Goal: Task Accomplishment & Management: Use online tool/utility

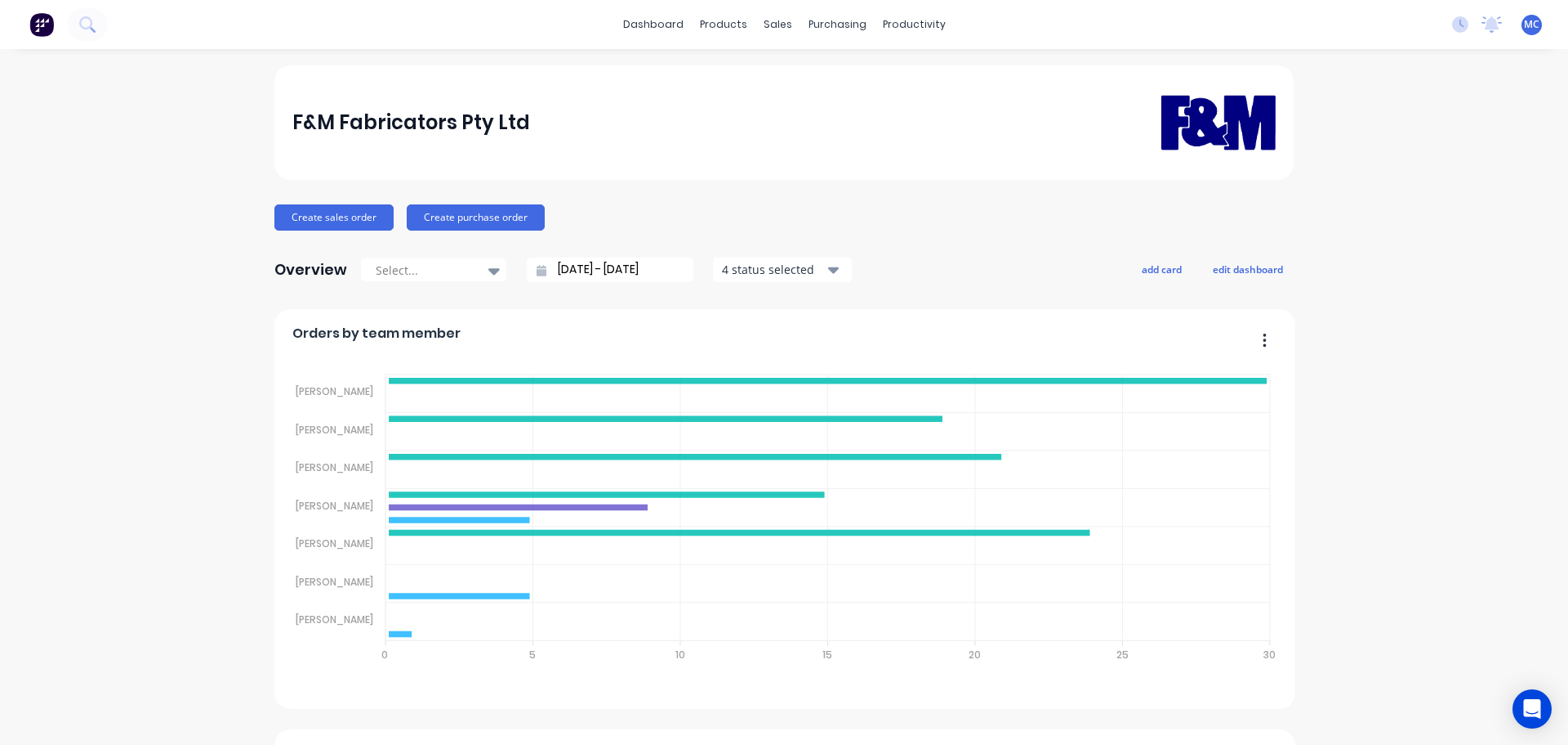
click at [1524, 20] on span "MC" at bounding box center [1531, 24] width 15 height 14
click at [1373, 201] on div "Sign out" at bounding box center [1395, 204] width 44 height 14
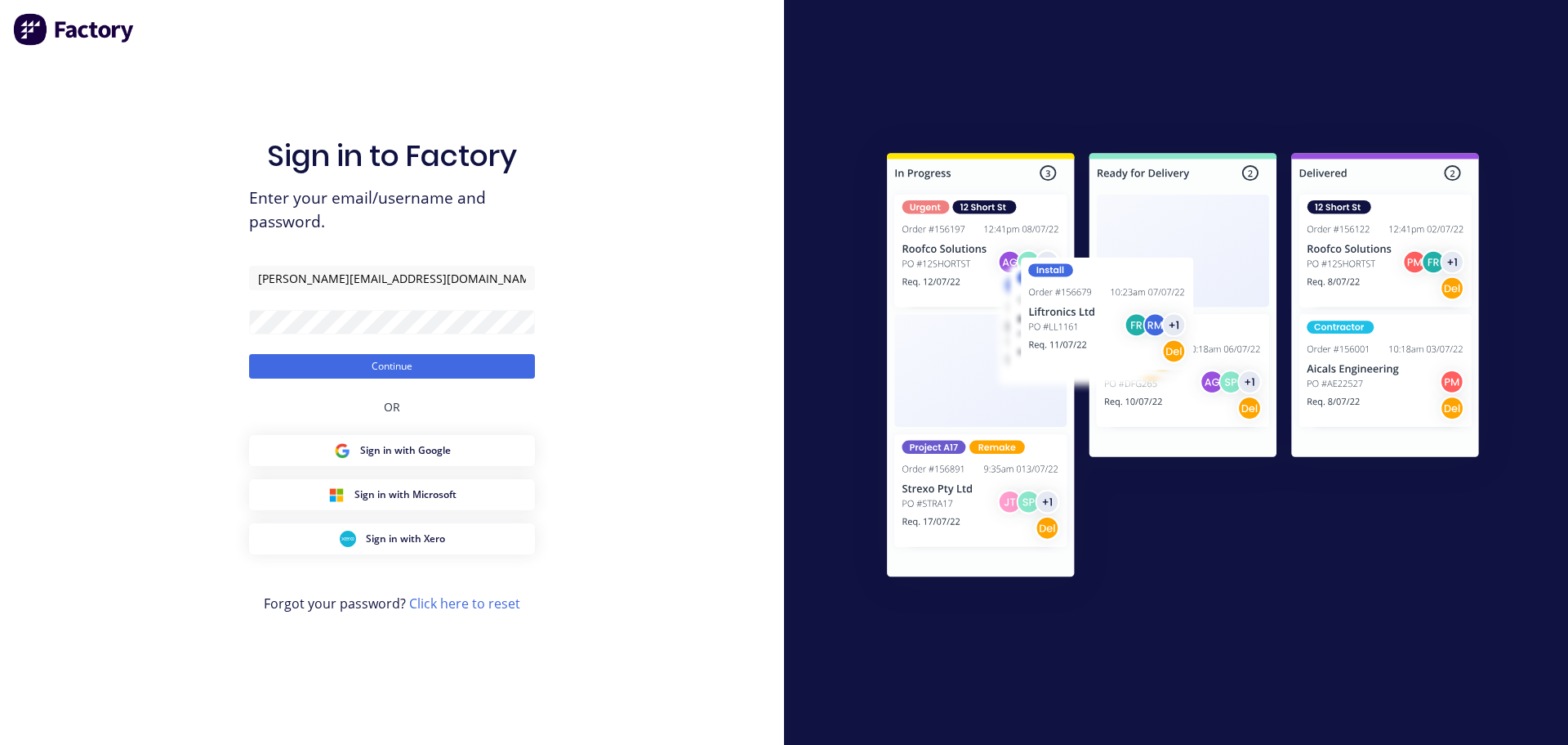
click at [382, 366] on button "Continue" at bounding box center [392, 366] width 286 height 24
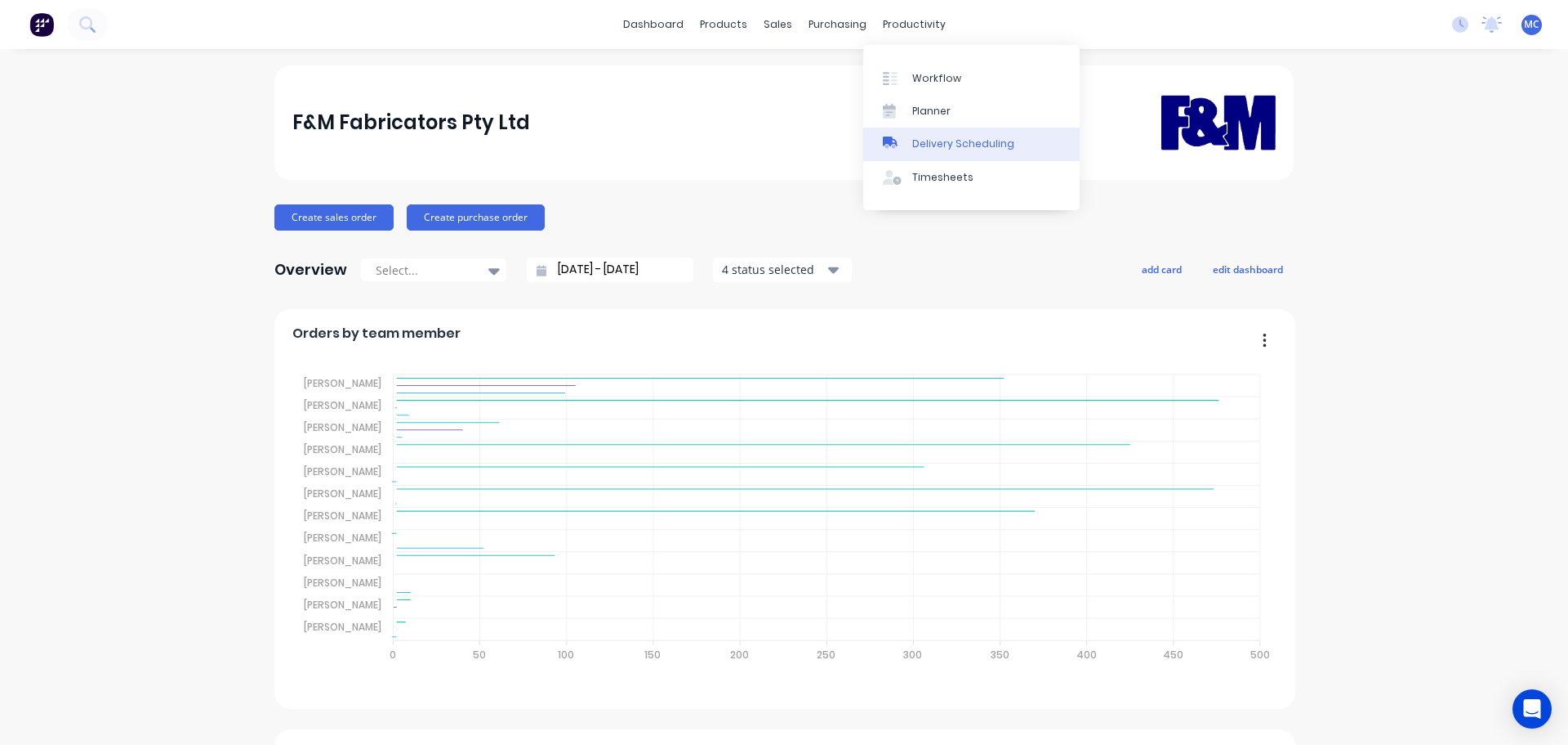
click at [956, 145] on div "Delivery Scheduling" at bounding box center [963, 143] width 102 height 14
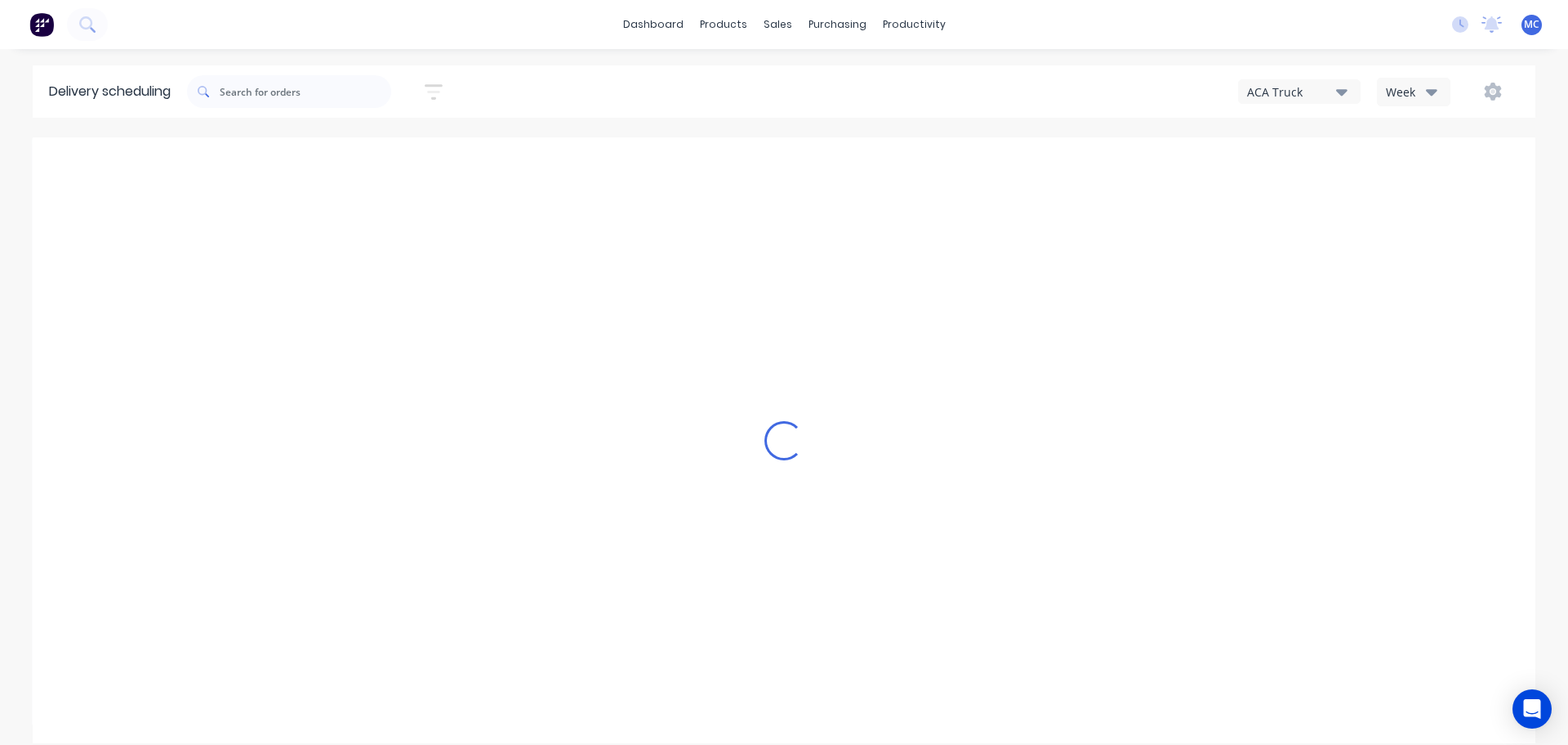
click at [435, 90] on icon "button" at bounding box center [434, 91] width 18 height 20
click at [355, 144] on input at bounding box center [359, 153] width 152 height 24
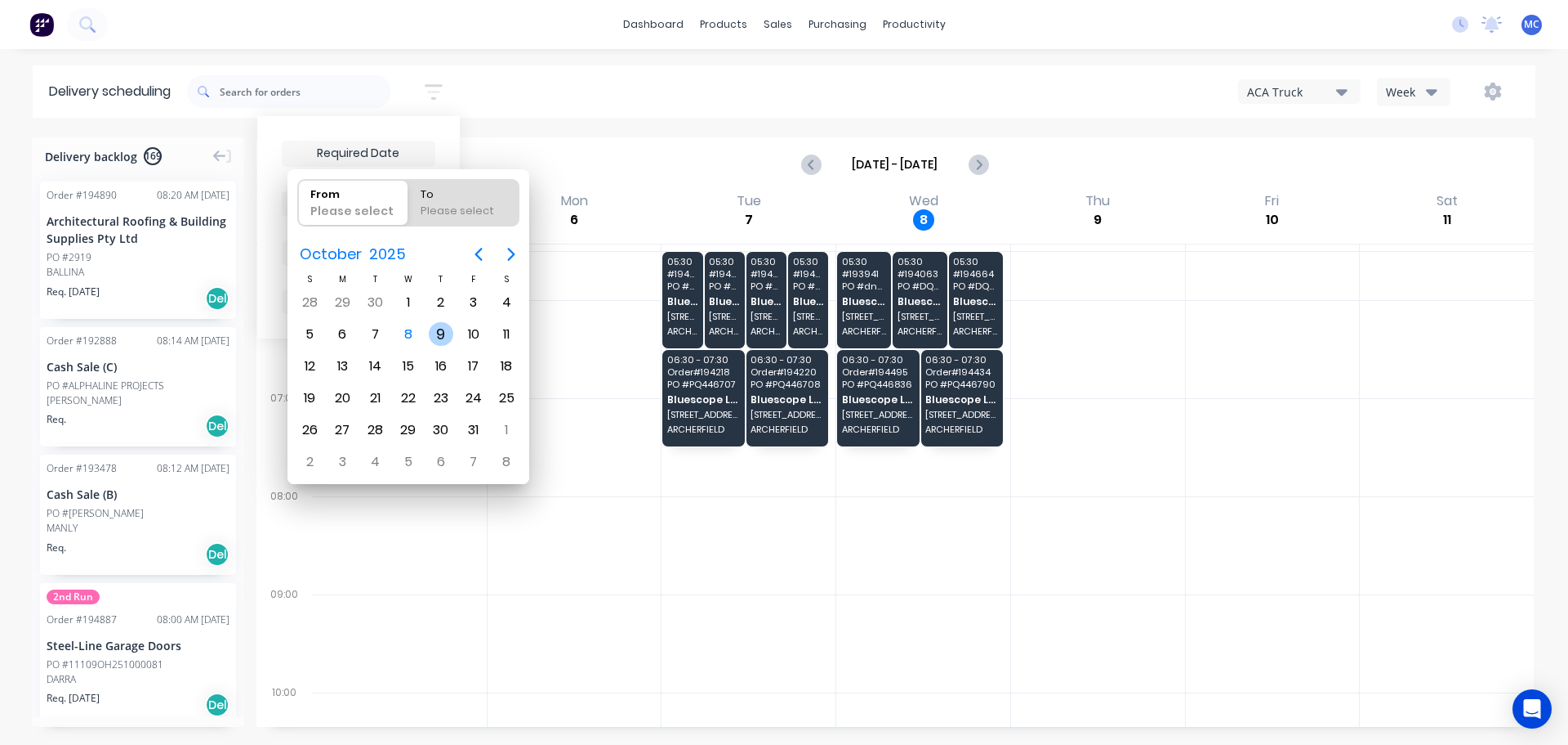
click at [435, 332] on div "9" at bounding box center [441, 334] width 24 height 24
type input "[DATE]"
radio input "false"
radio input "true"
click at [435, 332] on div "9" at bounding box center [441, 334] width 24 height 24
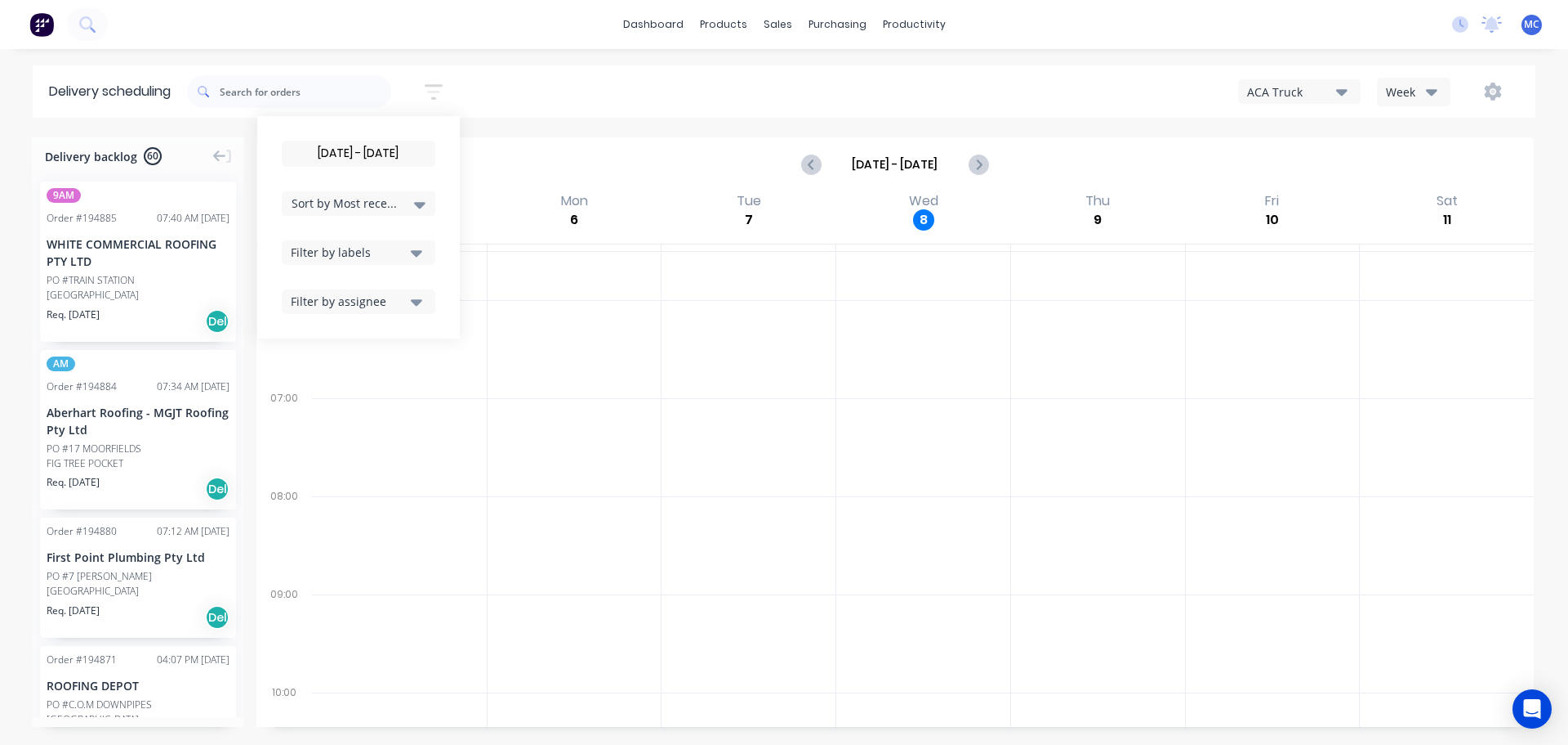
click at [367, 147] on input "[DATE] - [DATE]" at bounding box center [359, 153] width 152 height 24
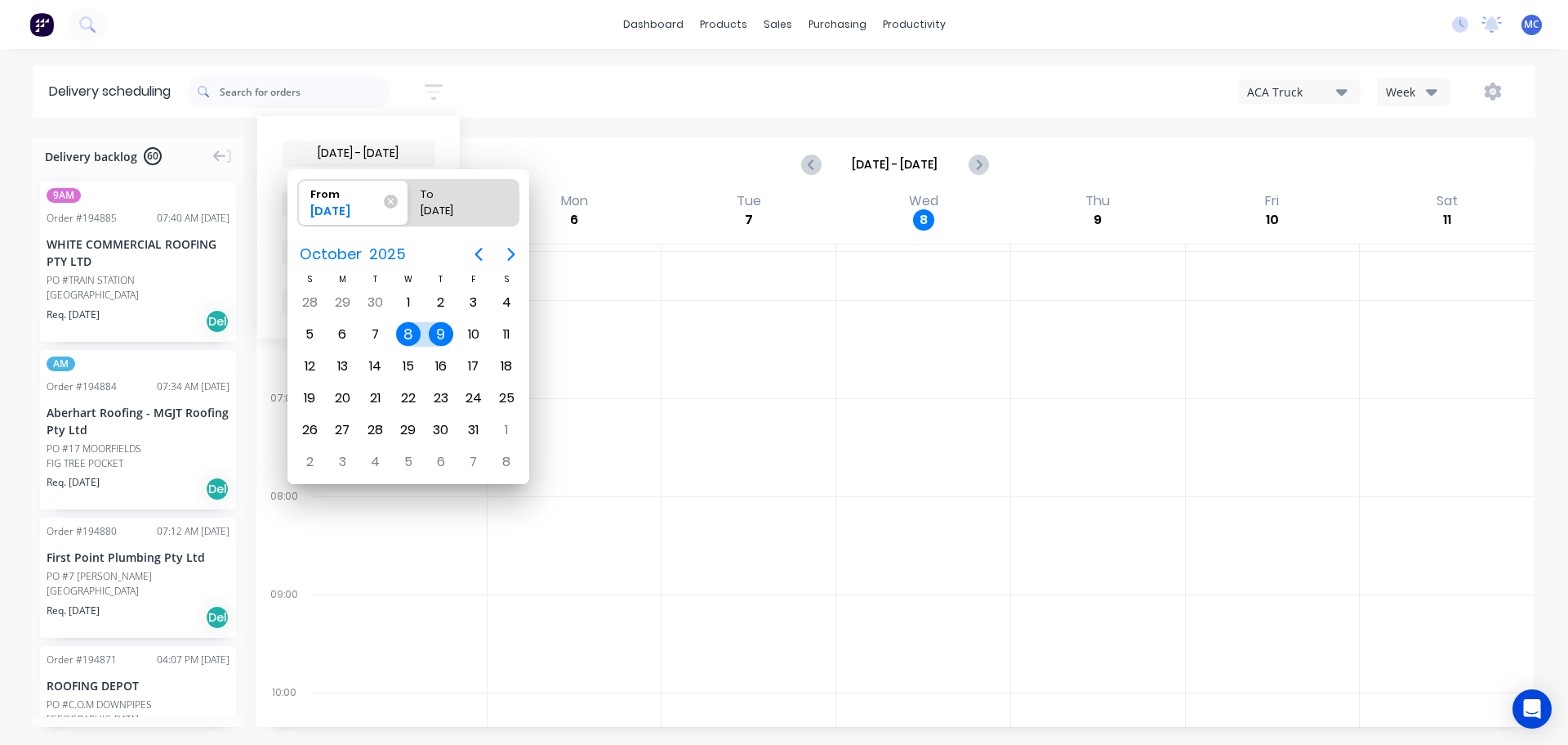
click at [439, 332] on div "9" at bounding box center [441, 334] width 24 height 24
type input "[DATE] - [DATE]"
radio input "false"
radio input "true"
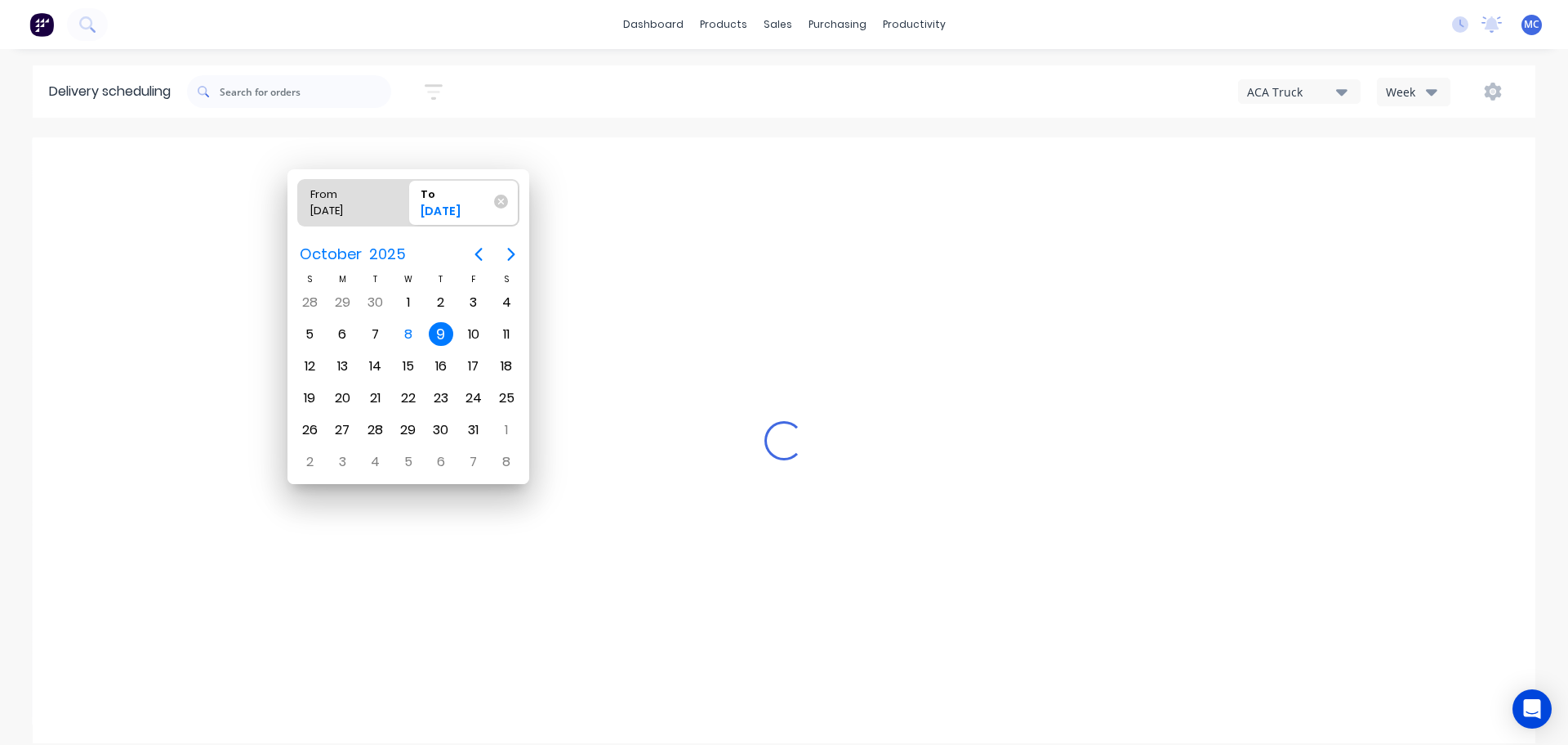
click at [439, 332] on div "9" at bounding box center [441, 334] width 24 height 24
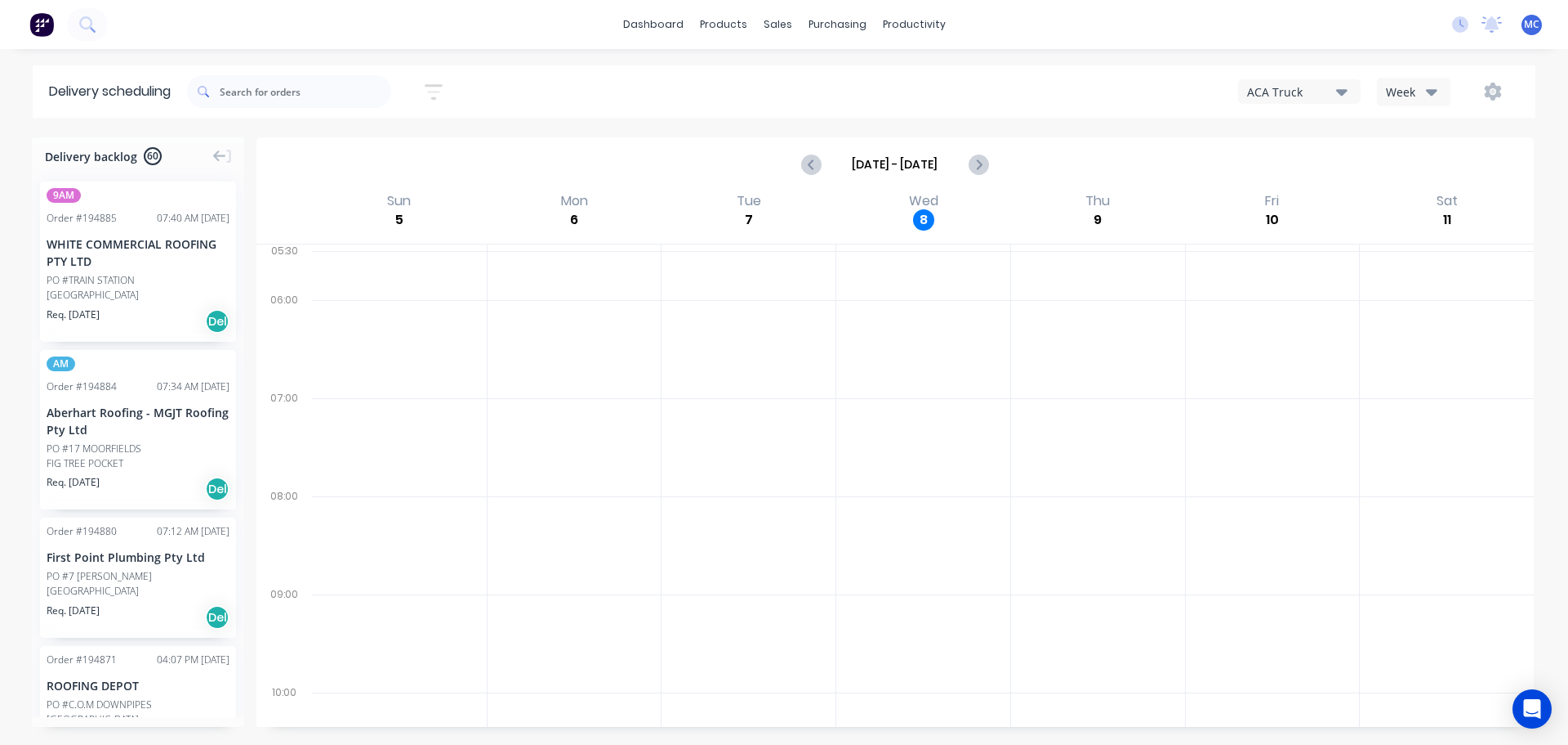
click at [1415, 91] on div "Week" at bounding box center [1409, 92] width 47 height 17
click at [1419, 170] on div "Vehicle" at bounding box center [1458, 167] width 162 height 33
